Goal: Find specific page/section: Find specific page/section

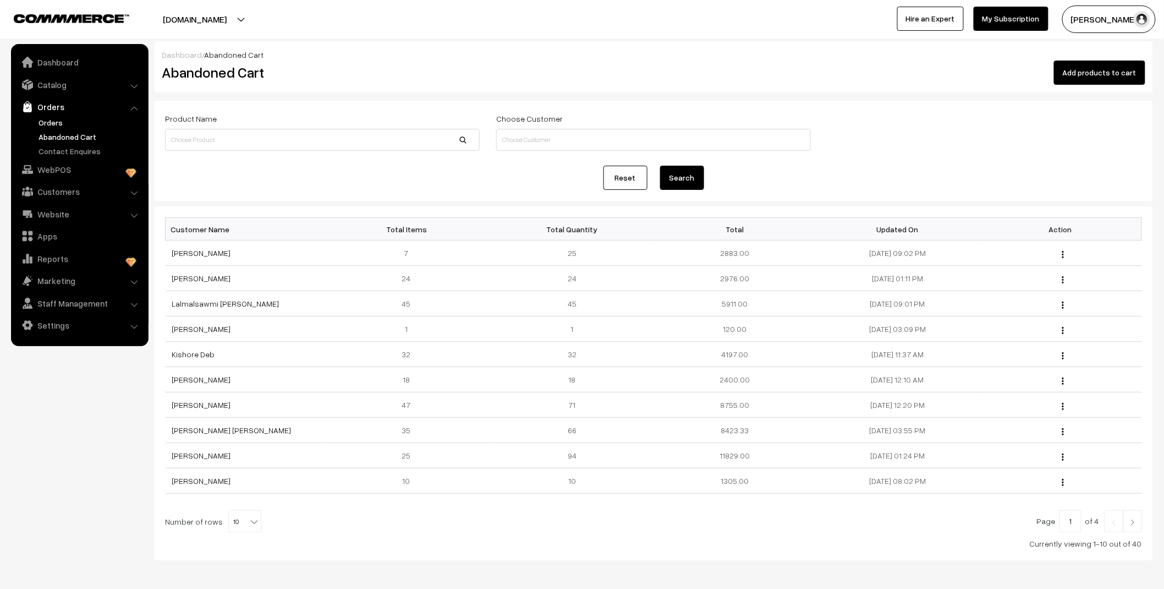
click at [53, 125] on link "Orders" at bounding box center [90, 123] width 109 height 12
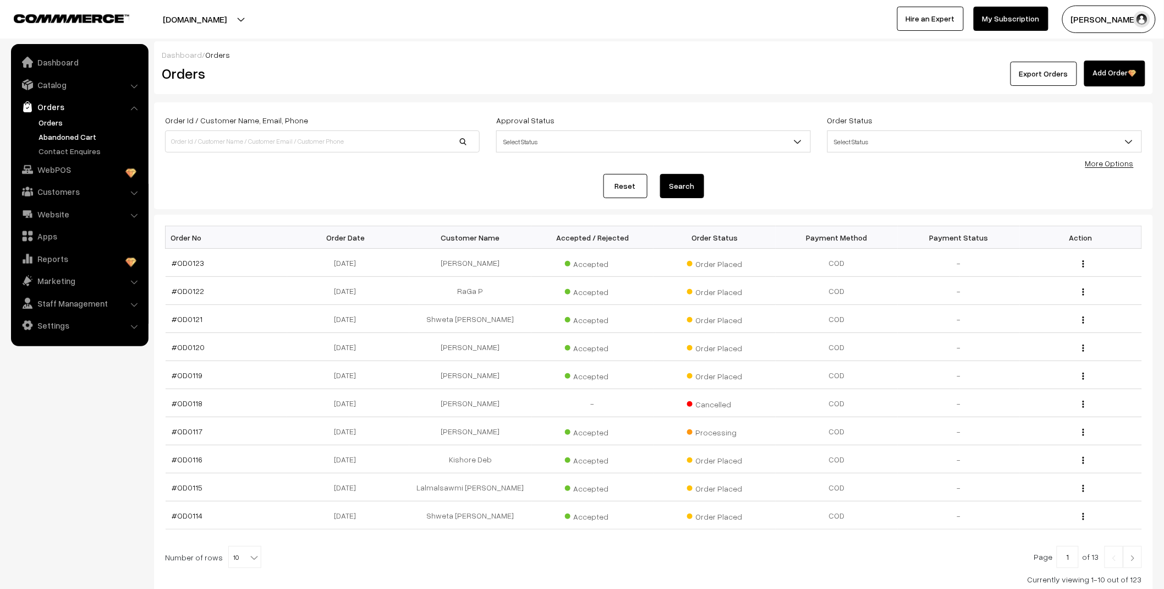
click at [68, 135] on link "Abandoned Cart" at bounding box center [90, 137] width 109 height 12
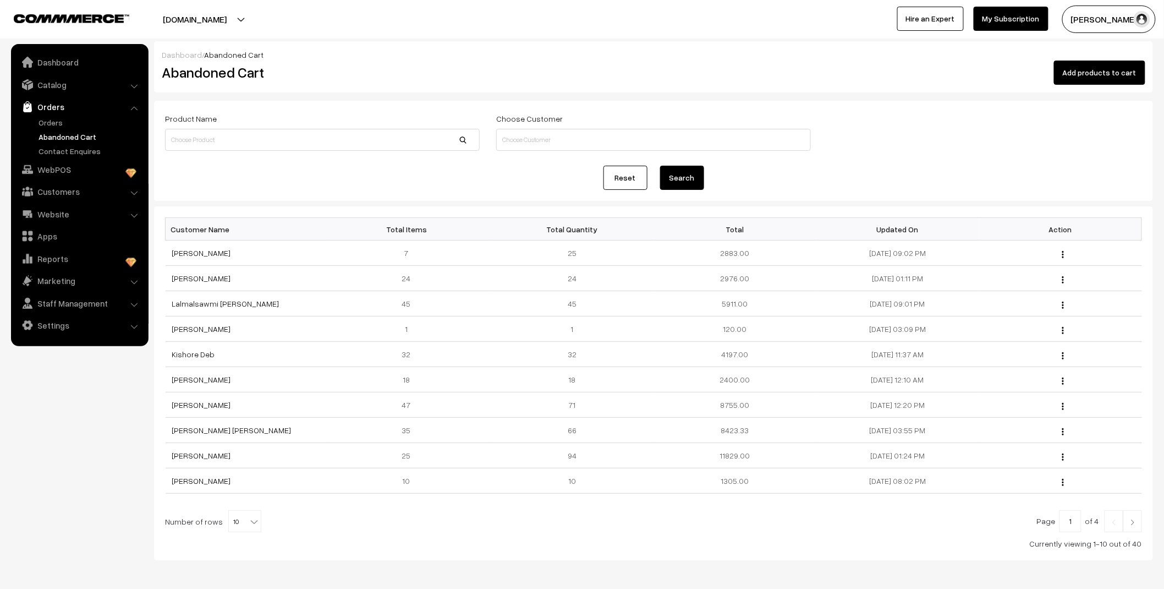
click at [51, 125] on link "Orders" at bounding box center [90, 123] width 109 height 12
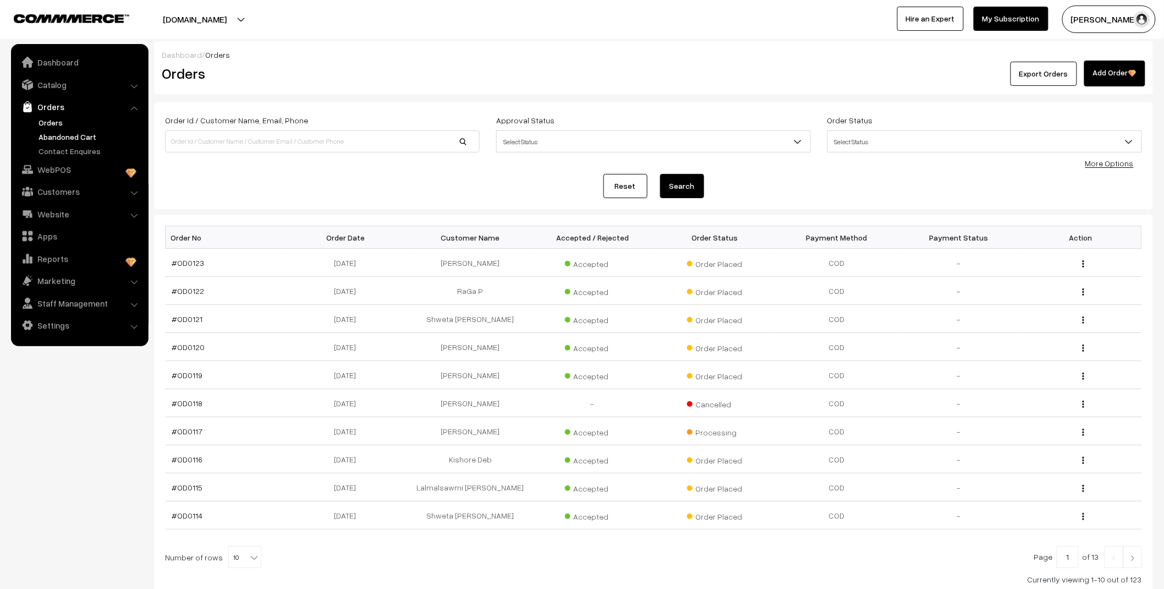
click at [72, 136] on link "Abandoned Cart" at bounding box center [90, 137] width 109 height 12
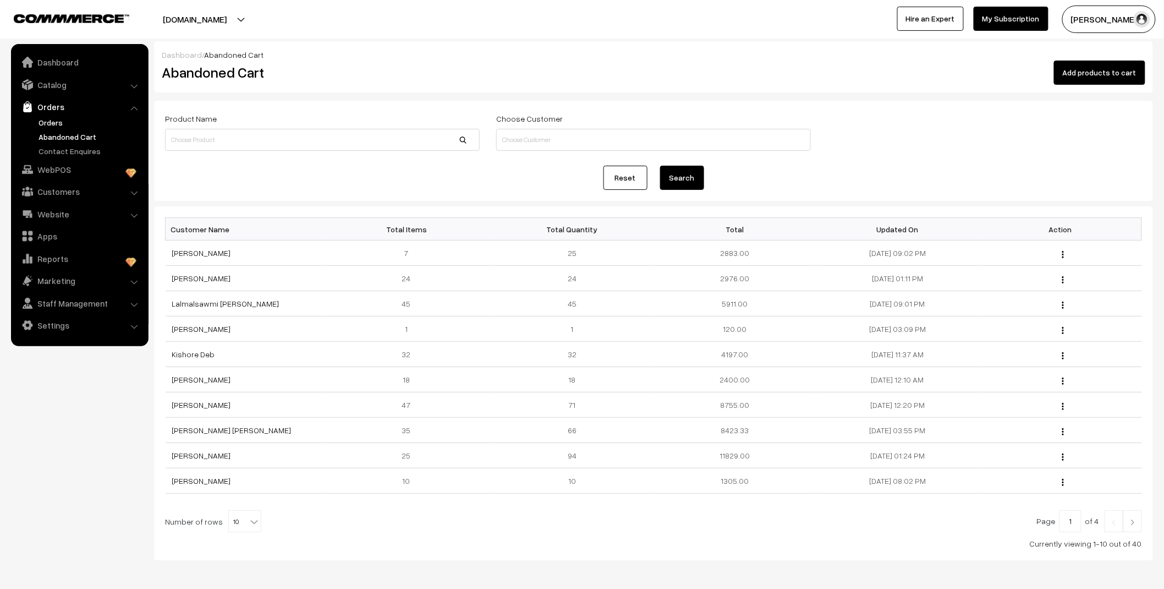
click at [46, 119] on link "Orders" at bounding box center [90, 123] width 109 height 12
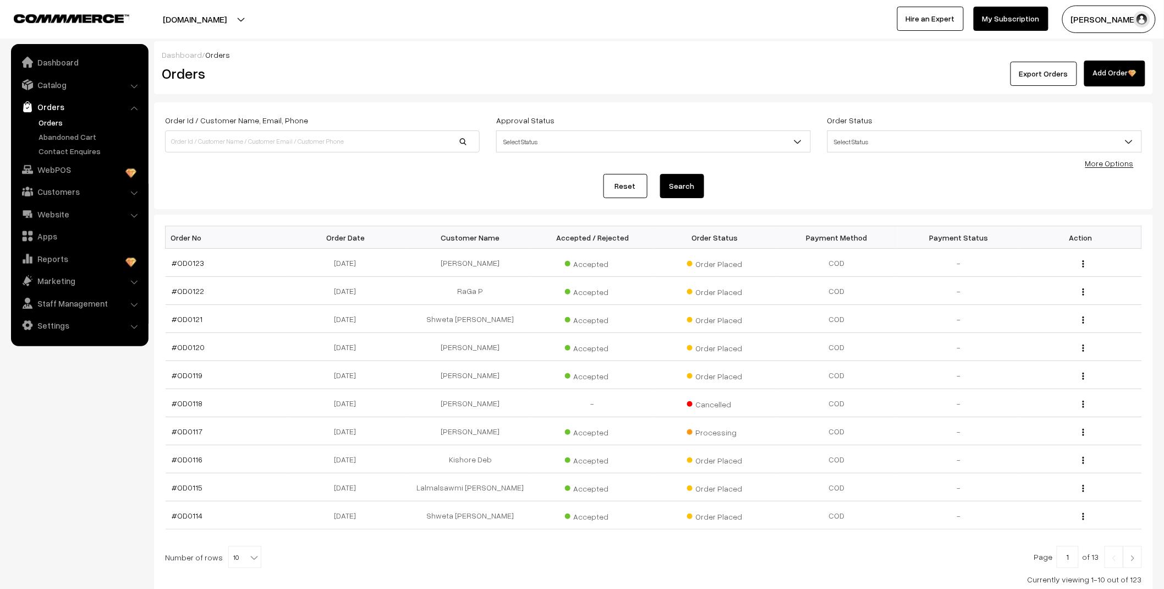
click at [50, 129] on ul "Orders" at bounding box center [80, 137] width 132 height 40
click at [51, 132] on link "Abandoned Cart" at bounding box center [90, 137] width 109 height 12
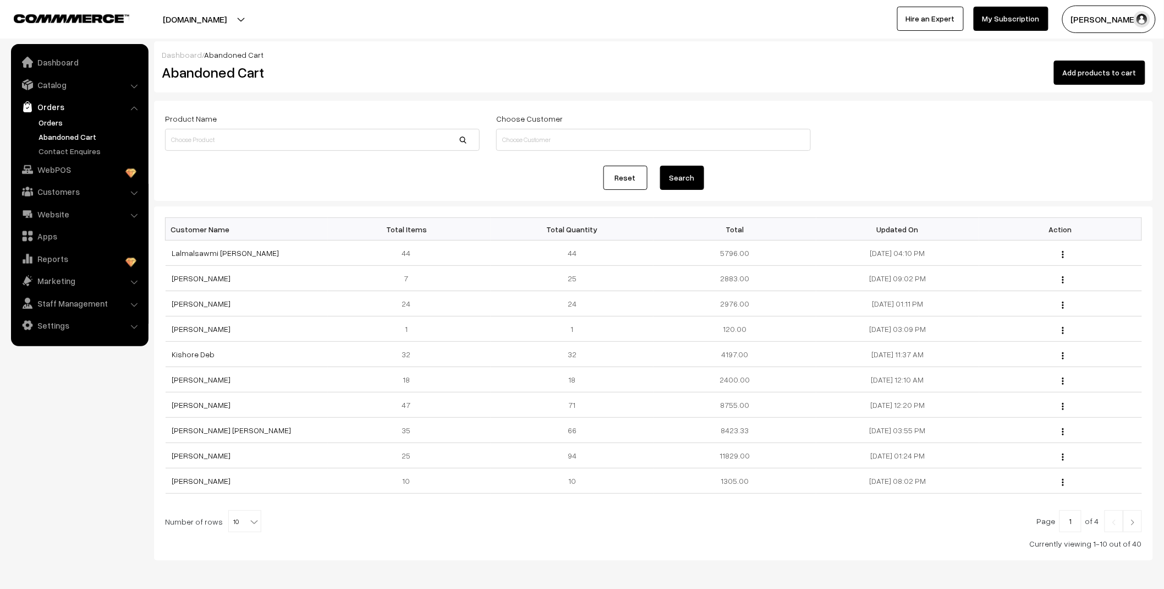
click at [52, 118] on link "Orders" at bounding box center [90, 123] width 109 height 12
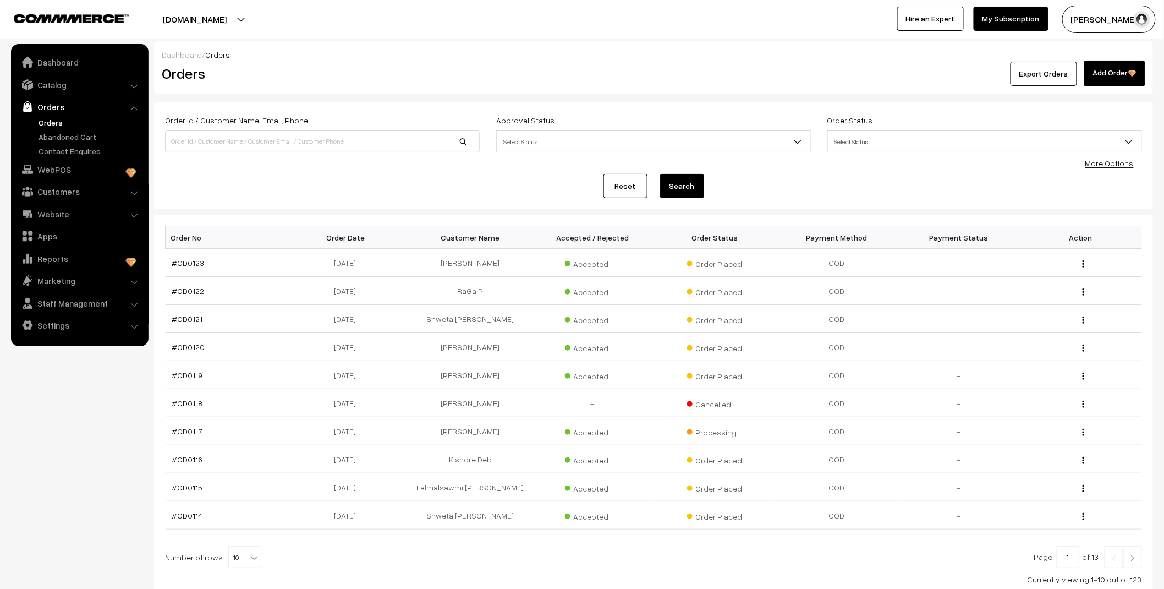
click at [51, 112] on link "Orders" at bounding box center [79, 107] width 131 height 20
click at [56, 138] on link "Abandoned Cart" at bounding box center [90, 137] width 109 height 12
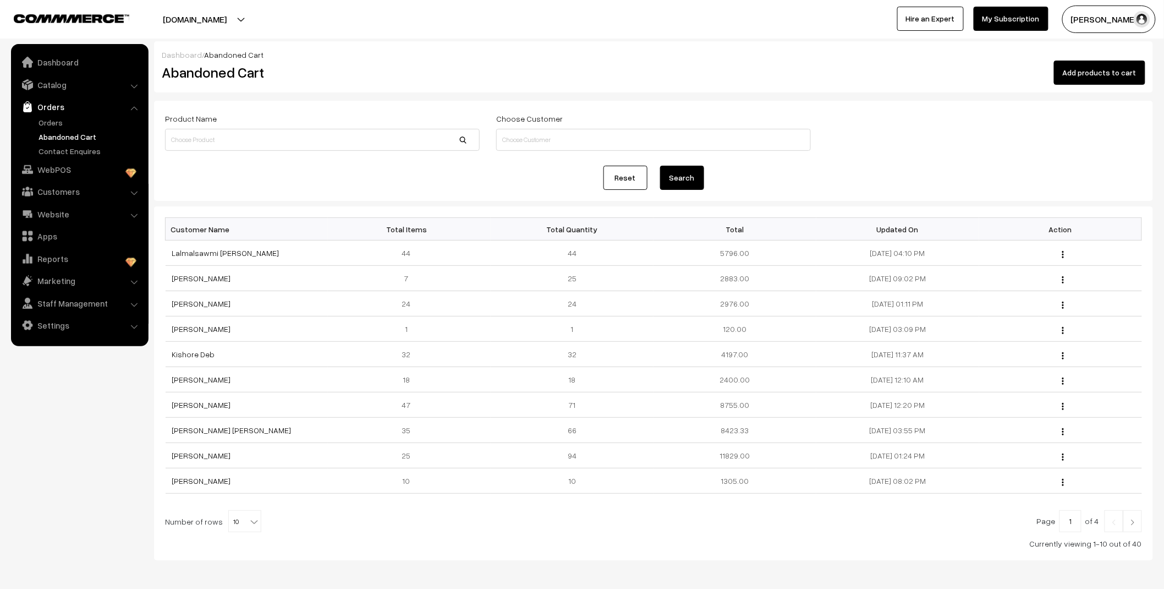
click at [61, 120] on link "Orders" at bounding box center [90, 123] width 109 height 12
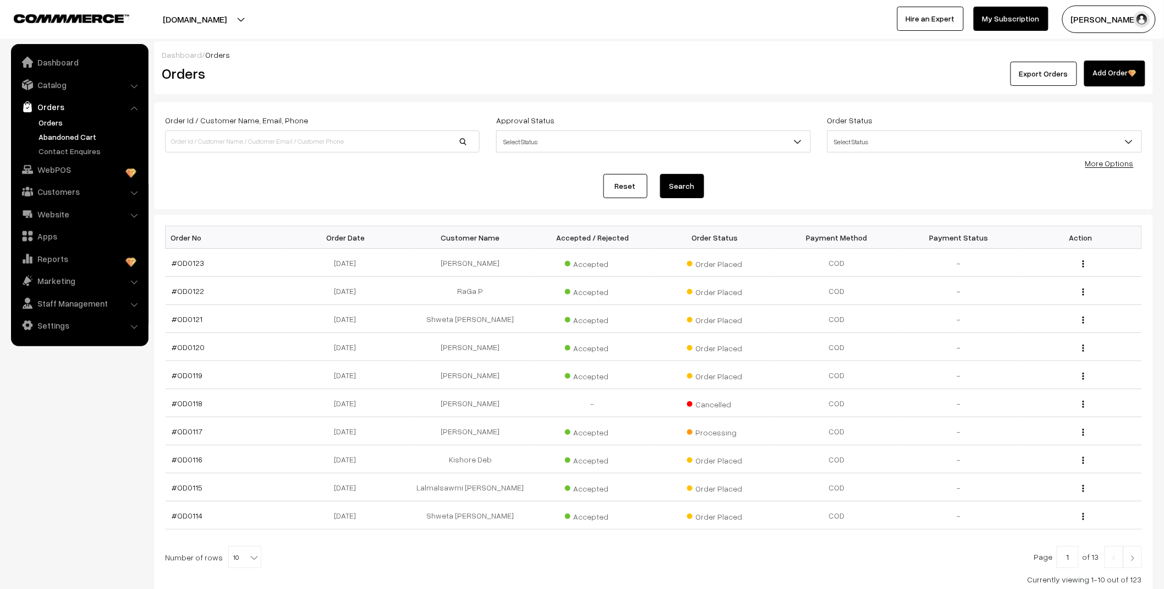
click at [90, 139] on link "Abandoned Cart" at bounding box center [90, 137] width 109 height 12
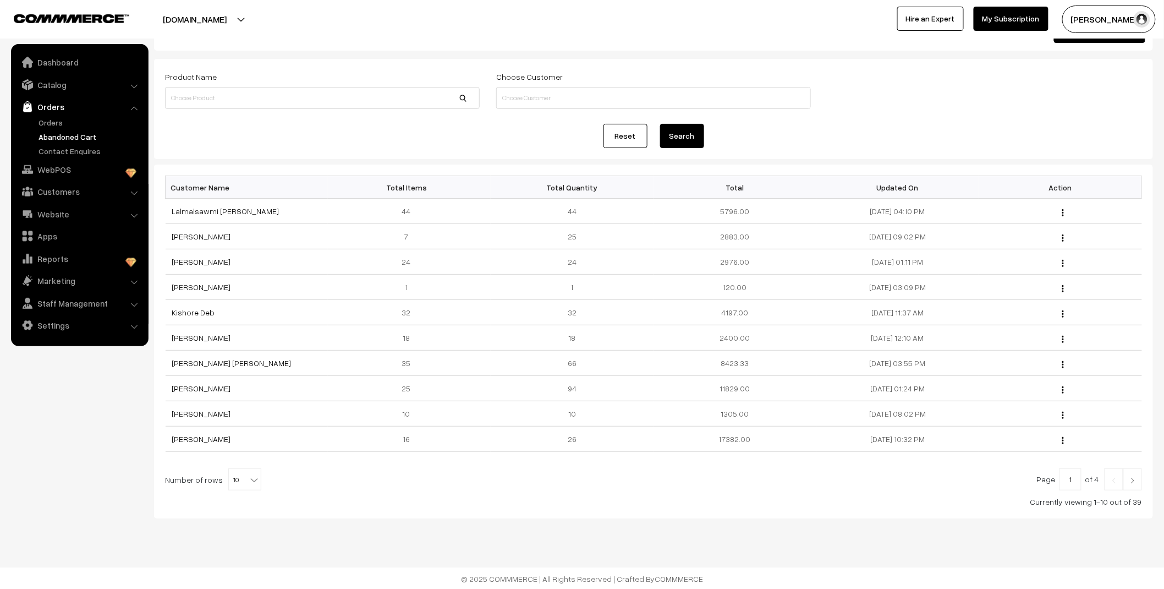
scroll to position [44, 0]
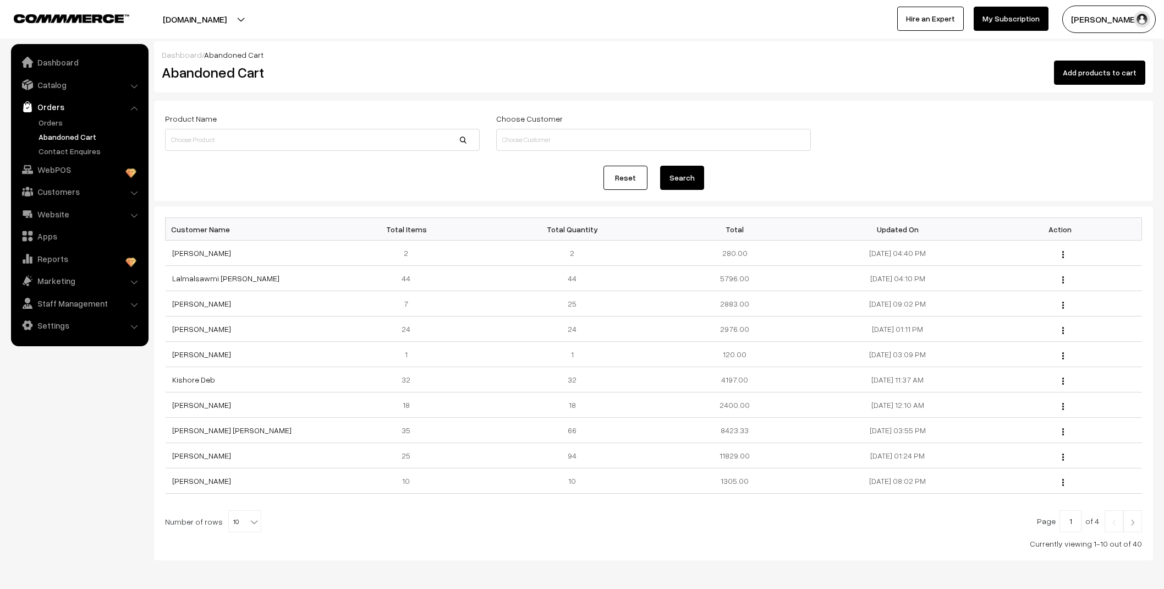
scroll to position [44, 0]
